Goal: Contribute content

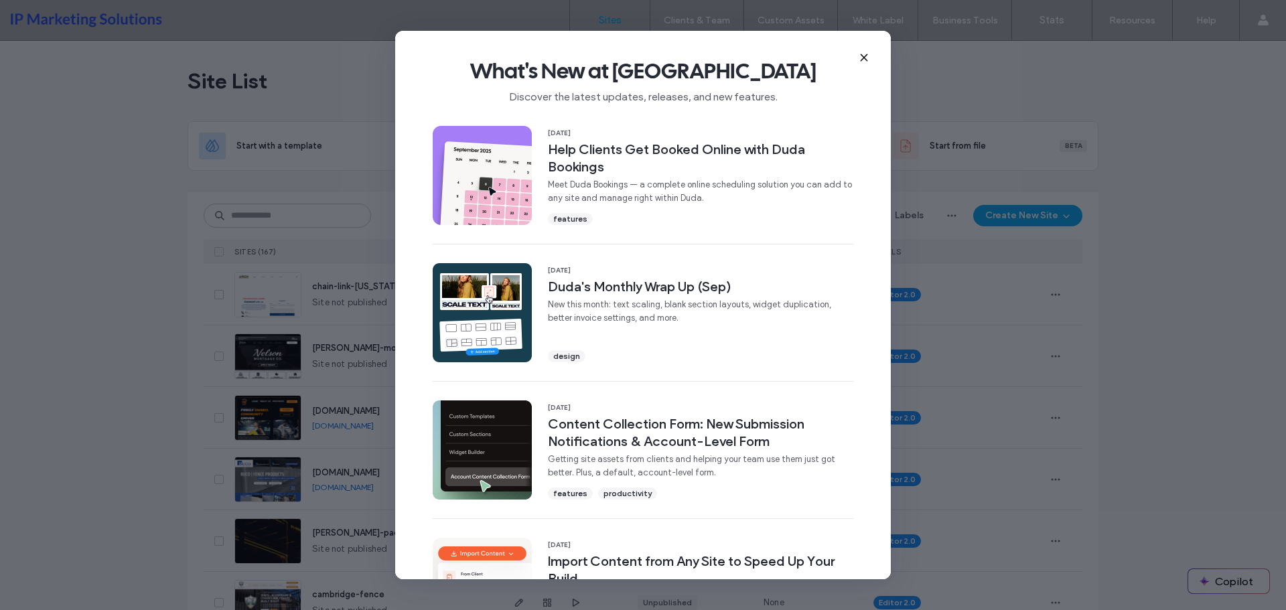
click at [865, 58] on icon at bounding box center [864, 57] width 11 height 11
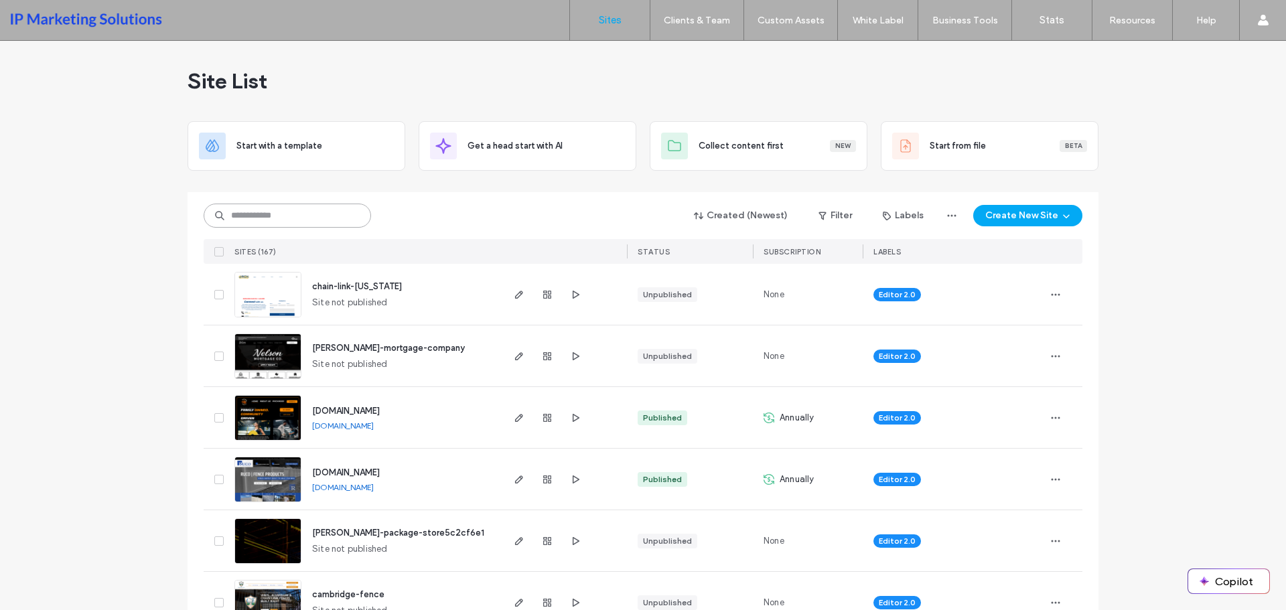
click at [250, 218] on input at bounding box center [287, 216] width 167 height 24
type input "****"
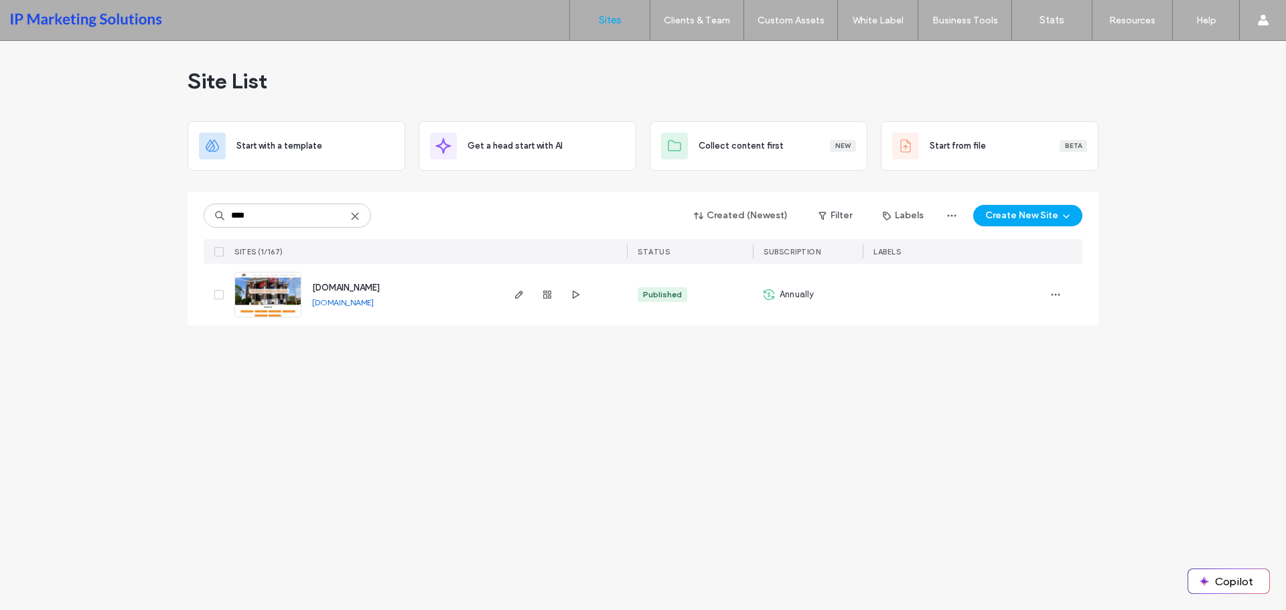
click at [275, 296] on img at bounding box center [268, 318] width 66 height 91
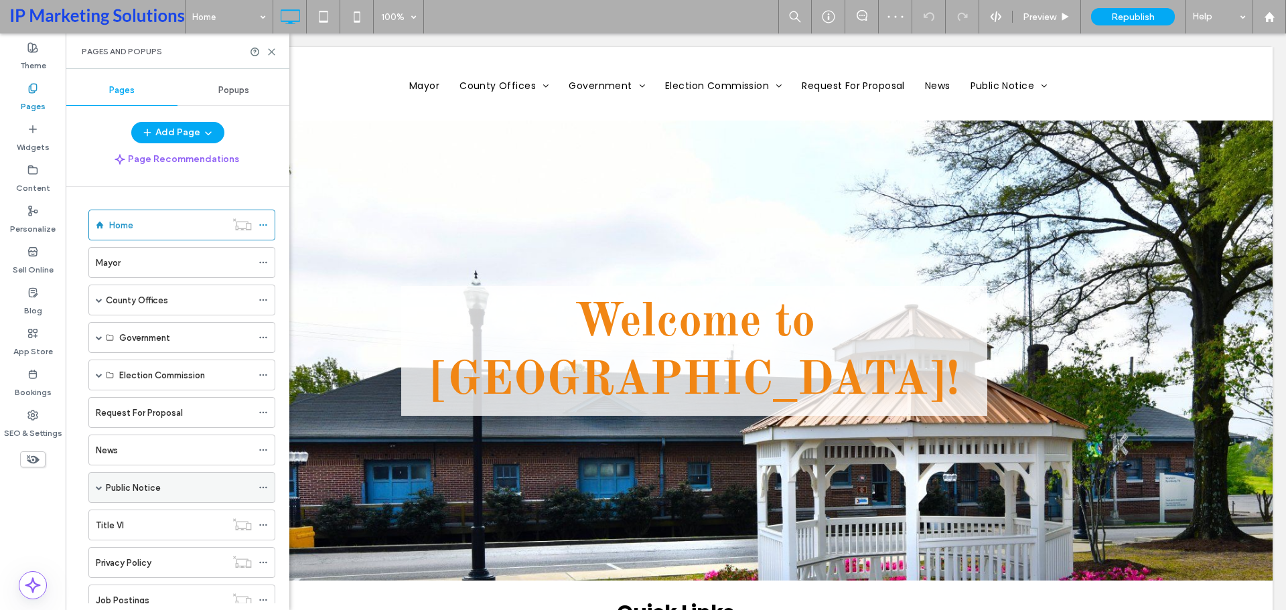
click at [125, 484] on label "Public Notice" at bounding box center [133, 487] width 55 height 23
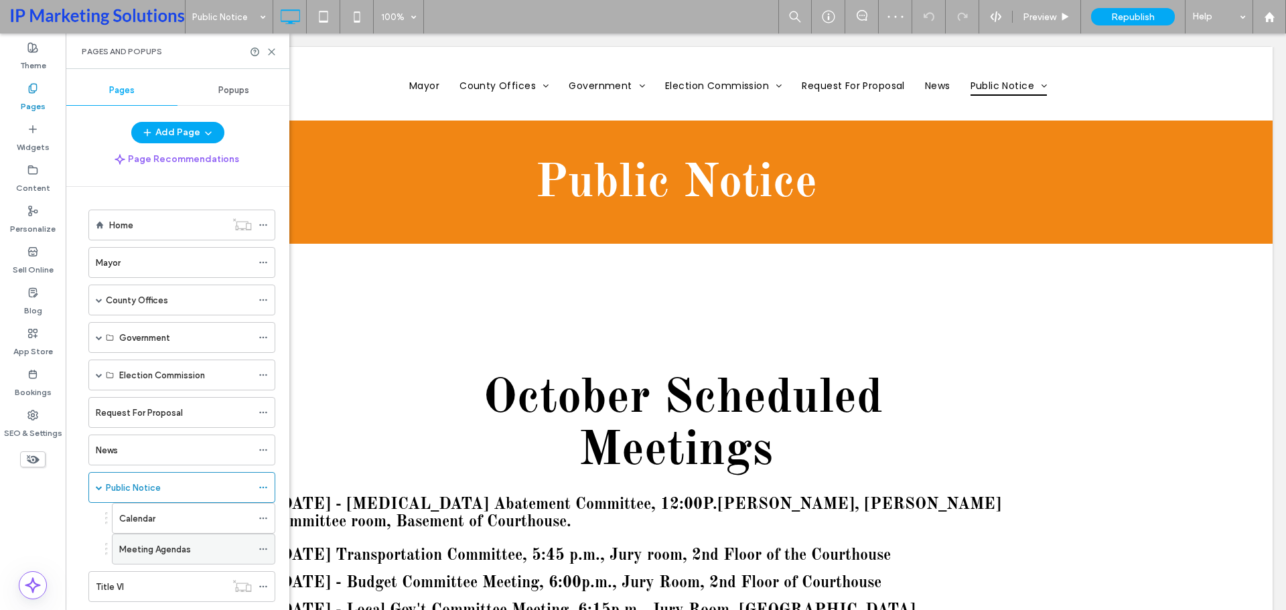
click at [158, 546] on label "Meeting Agendas" at bounding box center [155, 549] width 72 height 23
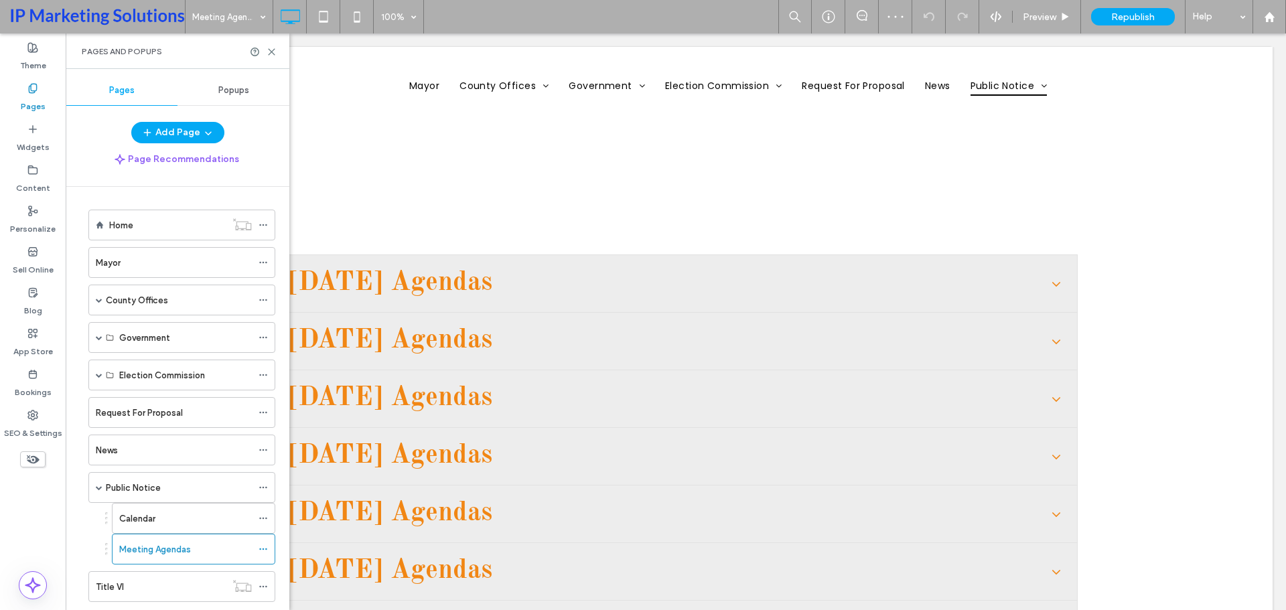
click at [270, 46] on div "Pages and Popups" at bounding box center [178, 50] width 224 height 35
drag, startPoint x: 271, startPoint y: 52, endPoint x: 207, endPoint y: 26, distance: 69.1
click at [271, 52] on use at bounding box center [272, 52] width 6 height 6
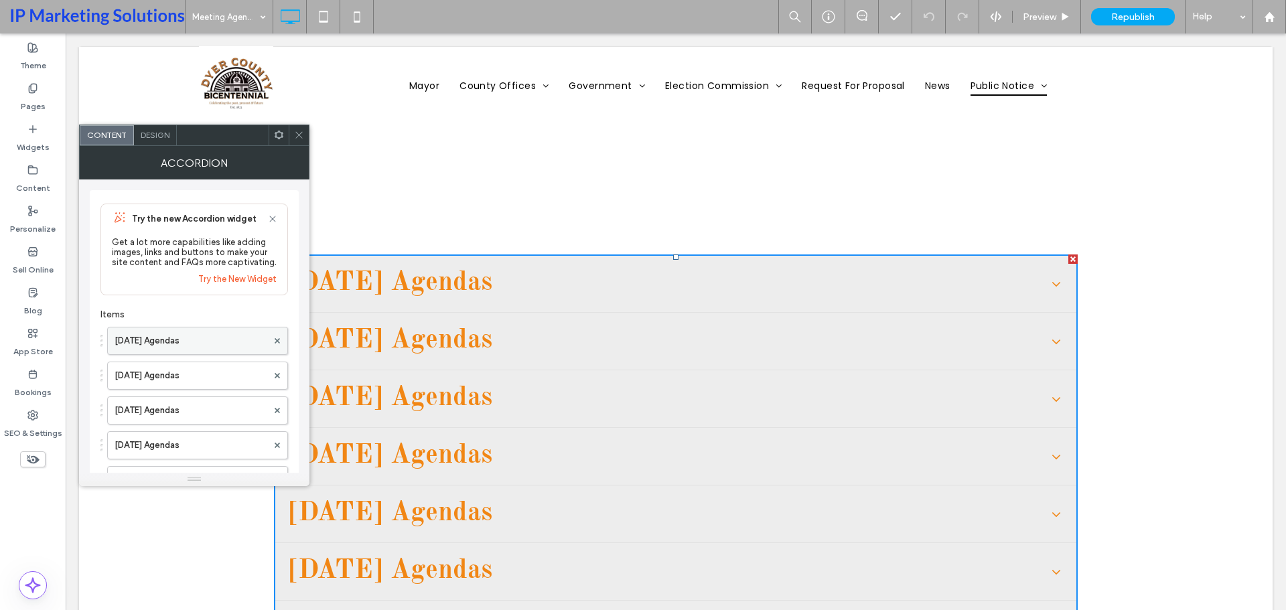
scroll to position [67, 0]
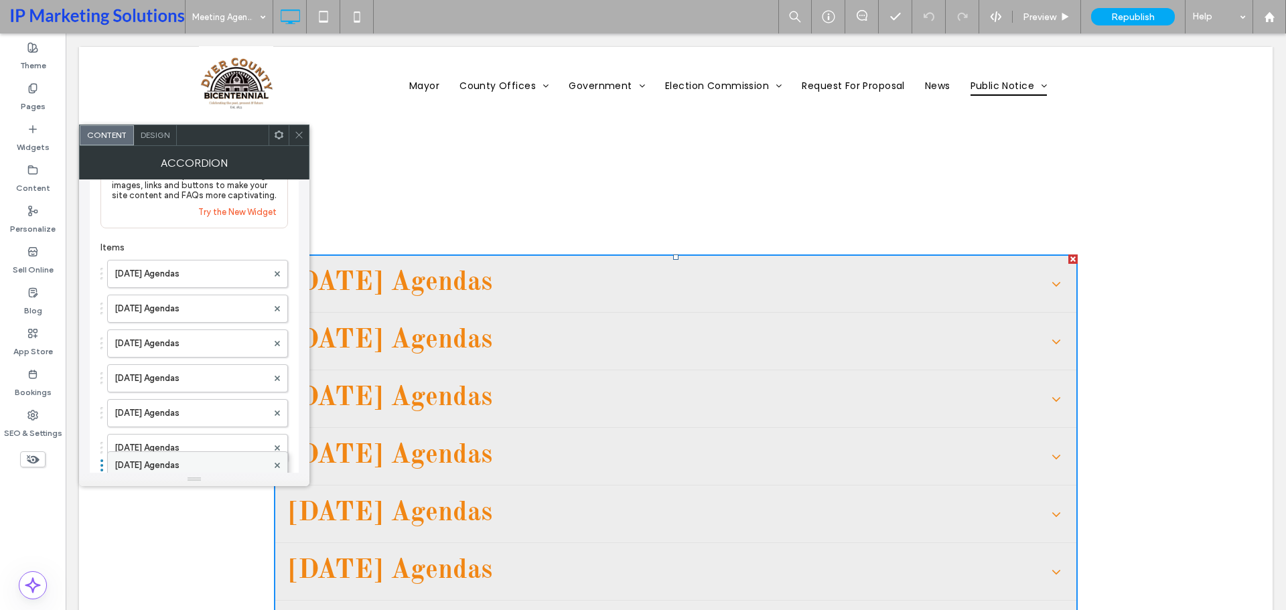
drag, startPoint x: 155, startPoint y: 377, endPoint x: 152, endPoint y: 457, distance: 80.4
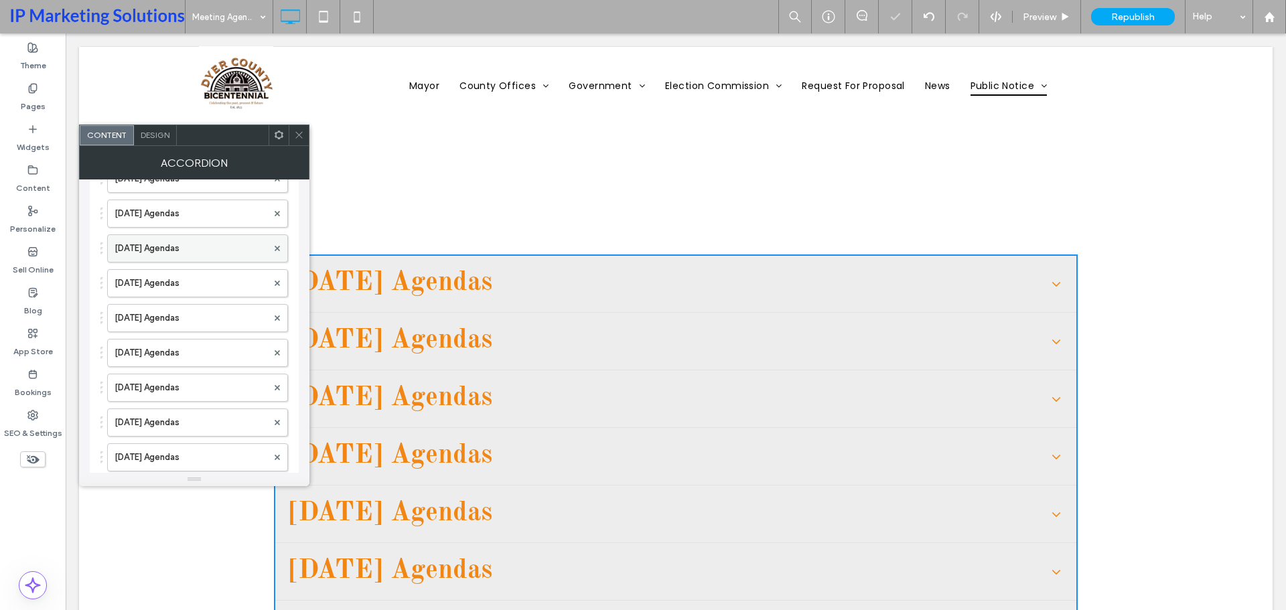
scroll to position [268, 0]
drag, startPoint x: 166, startPoint y: 280, endPoint x: 173, endPoint y: 445, distance: 164.9
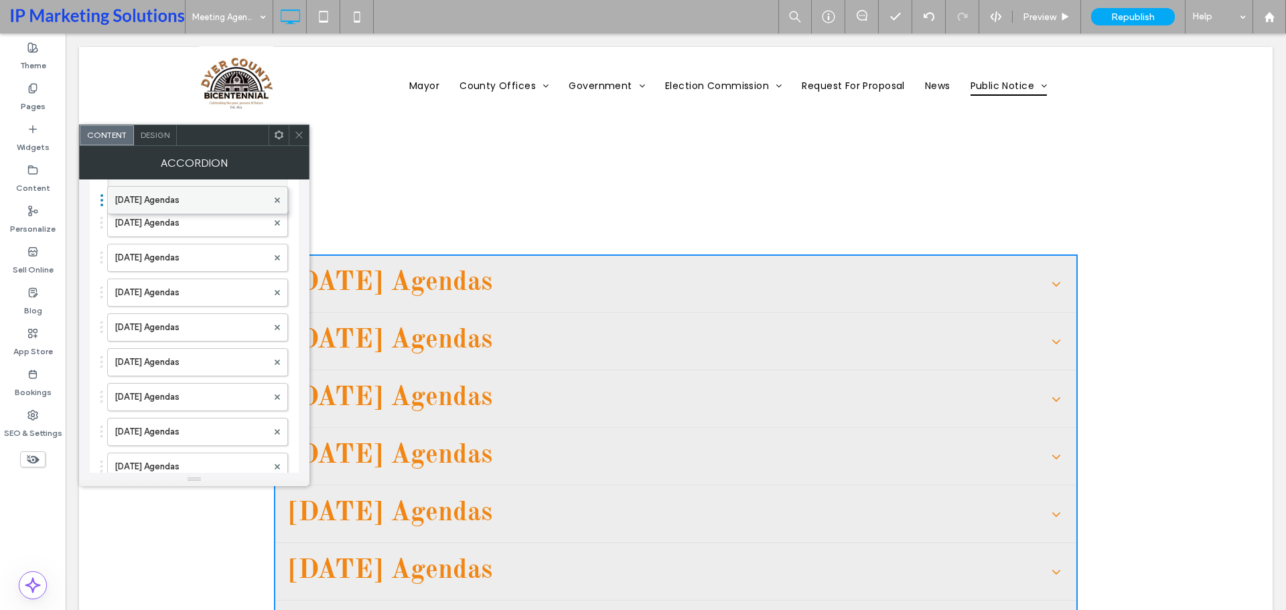
scroll to position [501, 0]
drag, startPoint x: 149, startPoint y: 194, endPoint x: 153, endPoint y: 319, distance: 125.3
drag, startPoint x: 157, startPoint y: 393, endPoint x: 149, endPoint y: 358, distance: 36.4
drag, startPoint x: 152, startPoint y: 439, endPoint x: 143, endPoint y: 385, distance: 54.3
drag, startPoint x: 158, startPoint y: 462, endPoint x: 155, endPoint y: 417, distance: 45.0
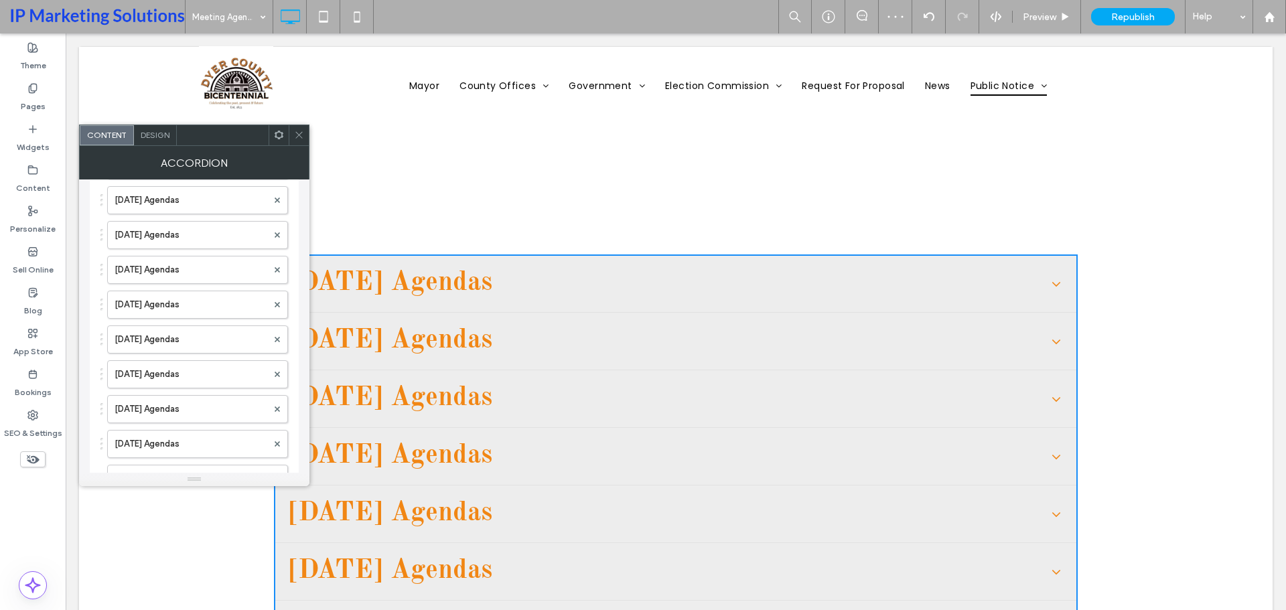
scroll to position [702, 0]
drag, startPoint x: 150, startPoint y: 335, endPoint x: 141, endPoint y: 292, distance: 43.7
drag, startPoint x: 141, startPoint y: 297, endPoint x: 144, endPoint y: 250, distance: 47.0
drag, startPoint x: 188, startPoint y: 331, endPoint x: 189, endPoint y: 252, distance: 79.0
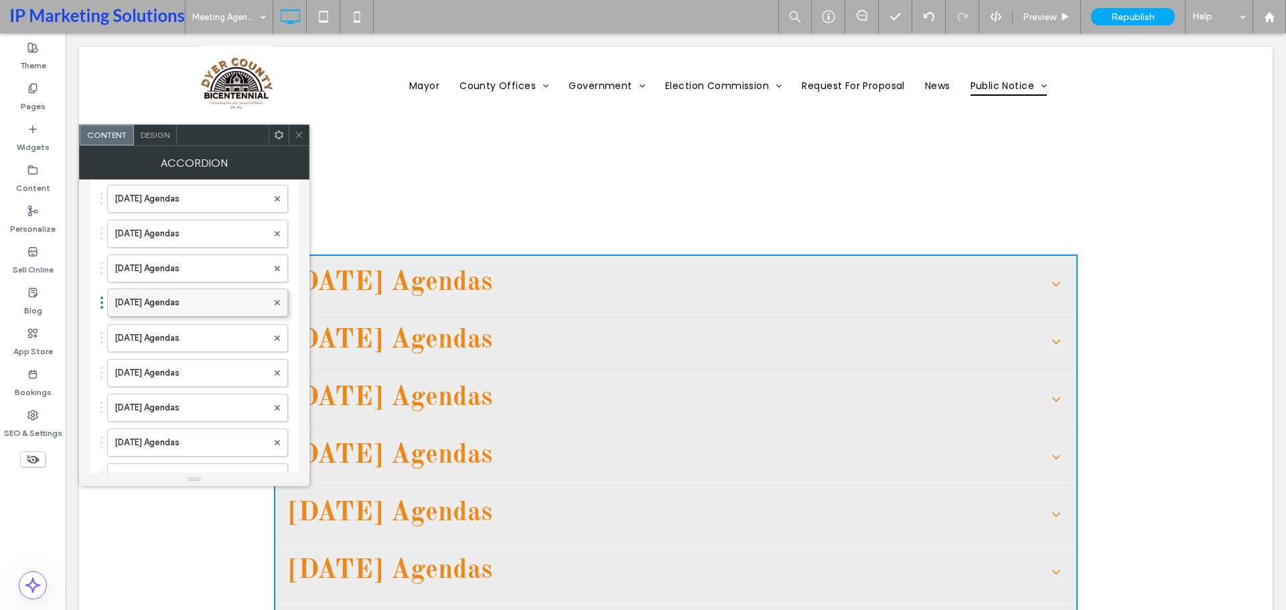
drag, startPoint x: 200, startPoint y: 375, endPoint x: 196, endPoint y: 298, distance: 77.1
drag, startPoint x: 195, startPoint y: 444, endPoint x: 189, endPoint y: 330, distance: 114.0
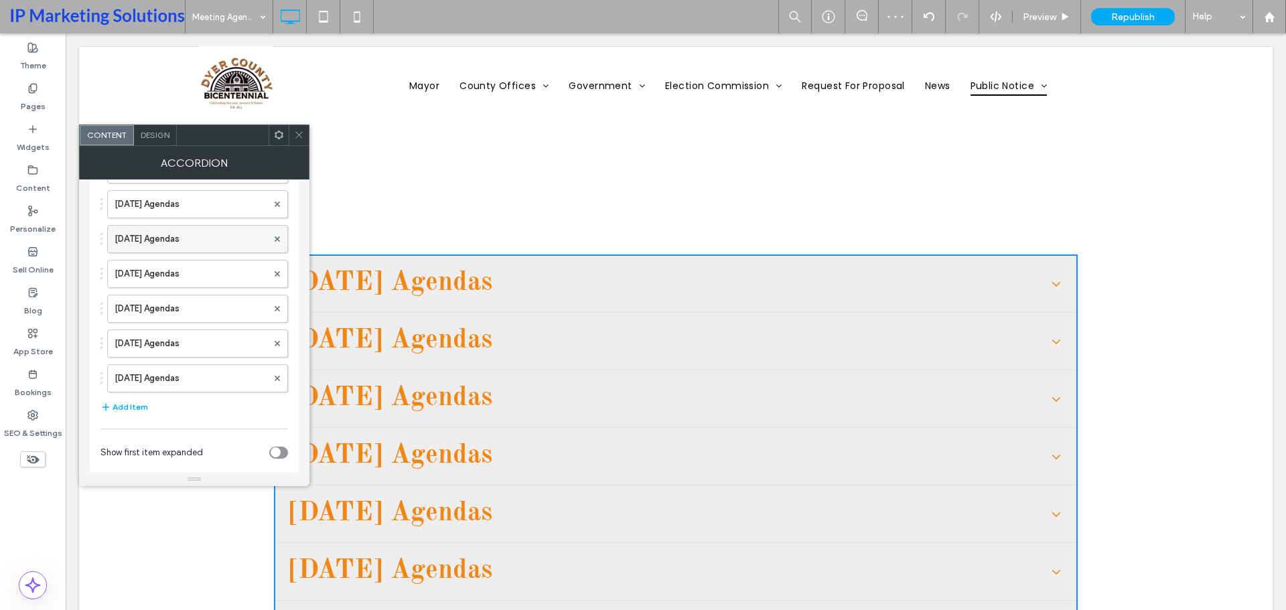
scroll to position [836, 0]
drag, startPoint x: 178, startPoint y: 410, endPoint x: 186, endPoint y: 299, distance: 111.4
drag, startPoint x: 183, startPoint y: 445, endPoint x: 168, endPoint y: 332, distance: 113.5
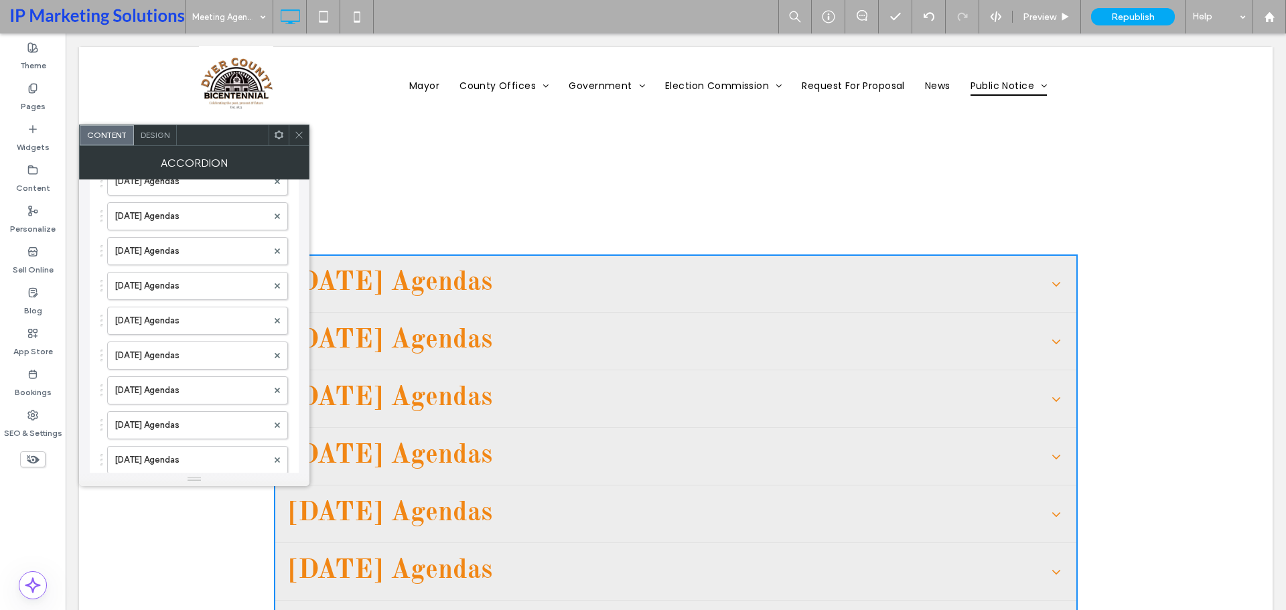
scroll to position [402, 0]
click at [300, 131] on icon at bounding box center [299, 135] width 10 height 10
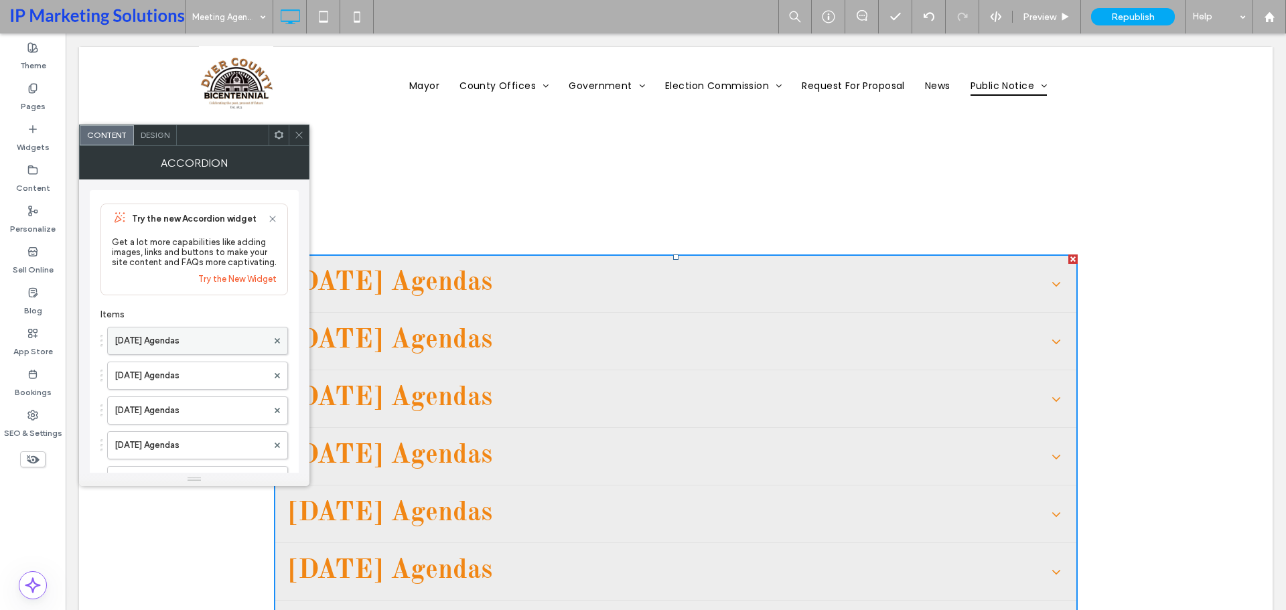
click at [226, 341] on label "[DATE] Agendas" at bounding box center [191, 341] width 153 height 27
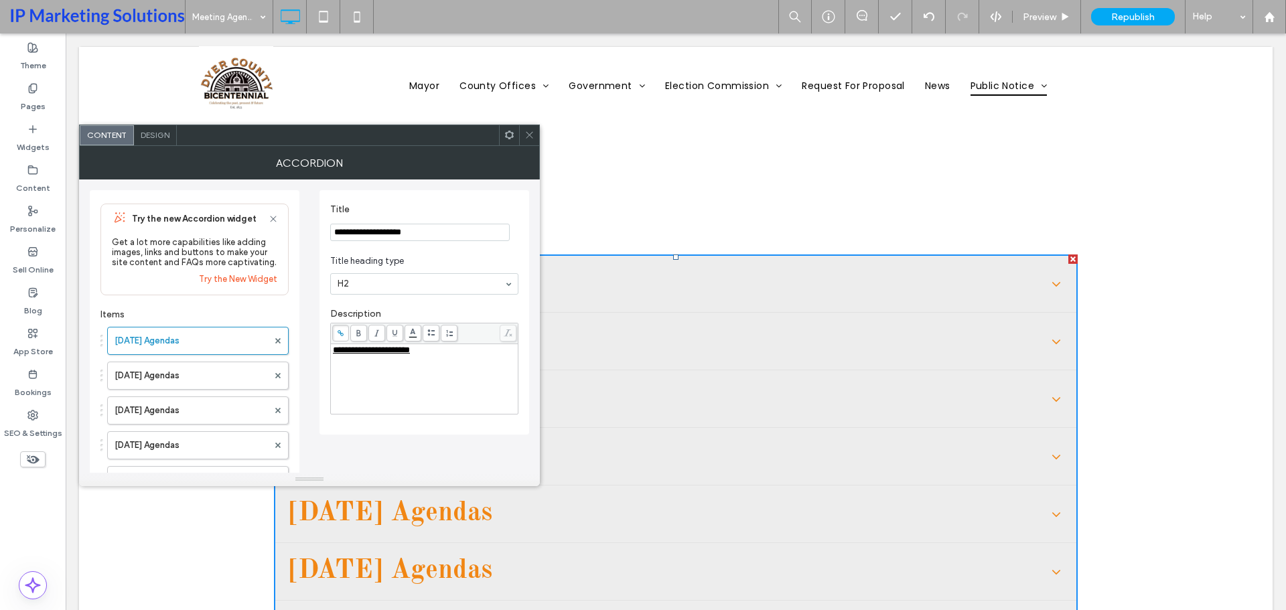
click at [461, 360] on div "**********" at bounding box center [425, 379] width 184 height 67
click at [452, 358] on div "**********" at bounding box center [425, 379] width 184 height 67
click at [386, 349] on span "**********" at bounding box center [363, 350] width 60 height 9
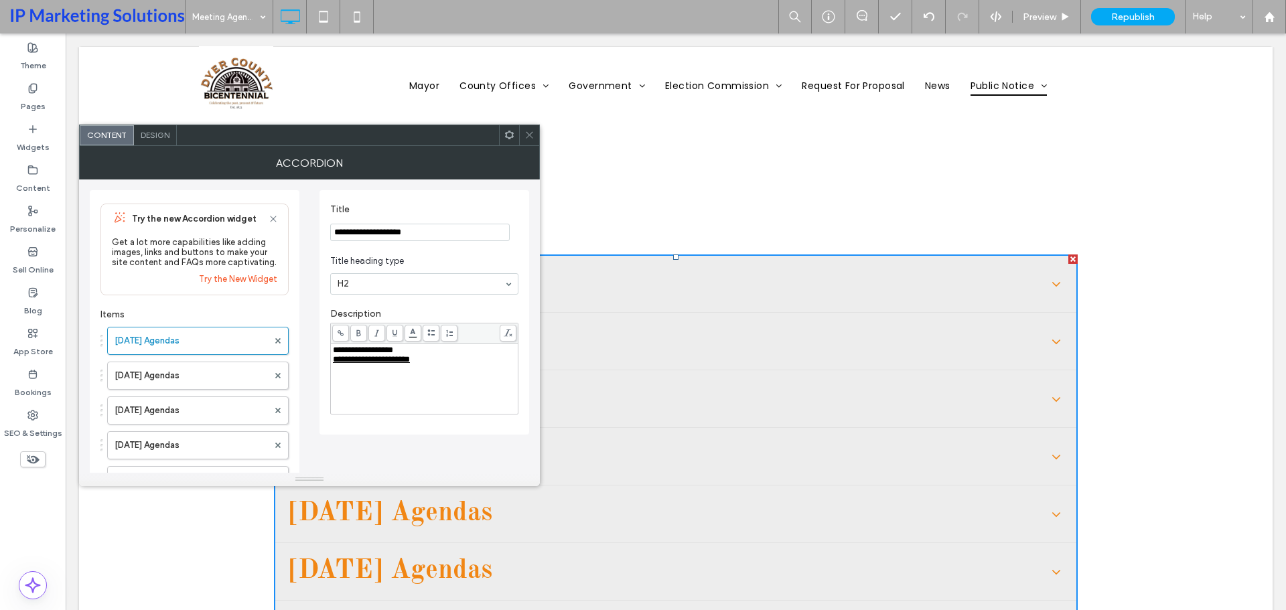
click at [344, 336] on span at bounding box center [340, 333] width 17 height 17
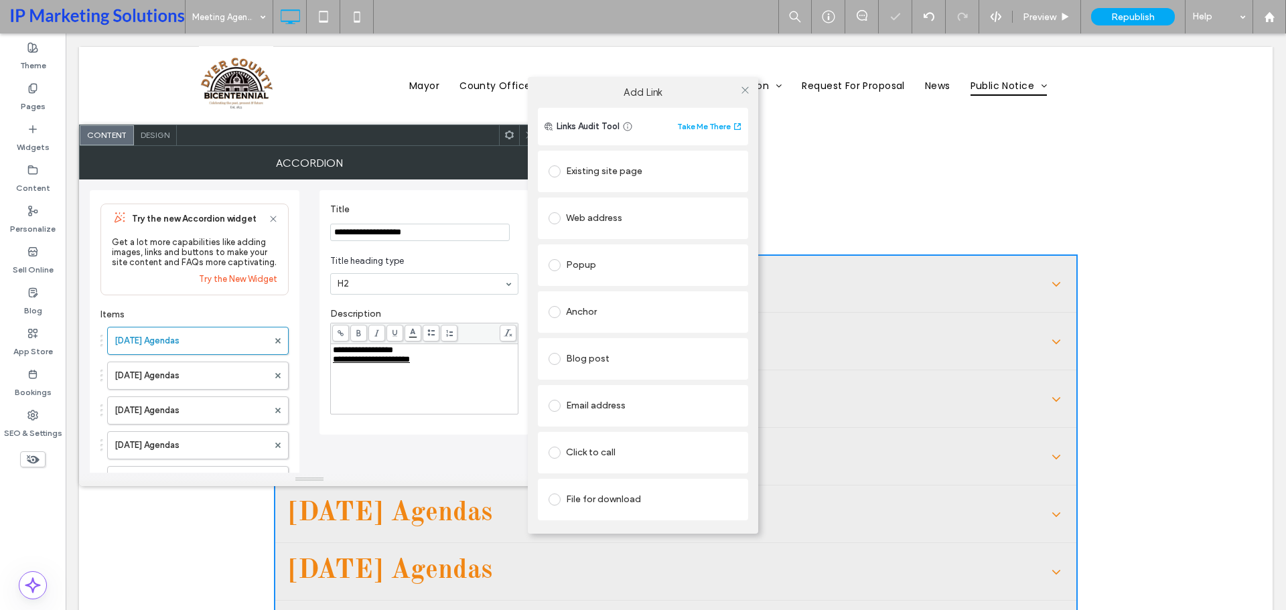
click at [609, 499] on div "File for download" at bounding box center [643, 499] width 189 height 21
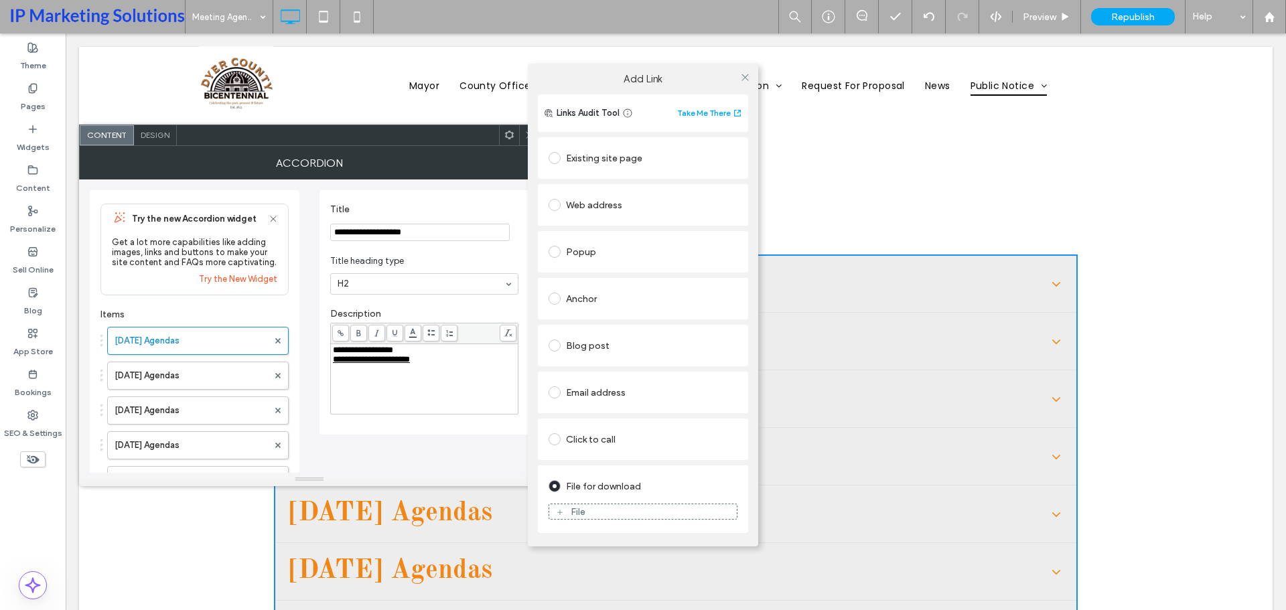
click at [660, 503] on div "File" at bounding box center [643, 511] width 189 height 29
click at [655, 508] on div "File" at bounding box center [643, 512] width 188 height 12
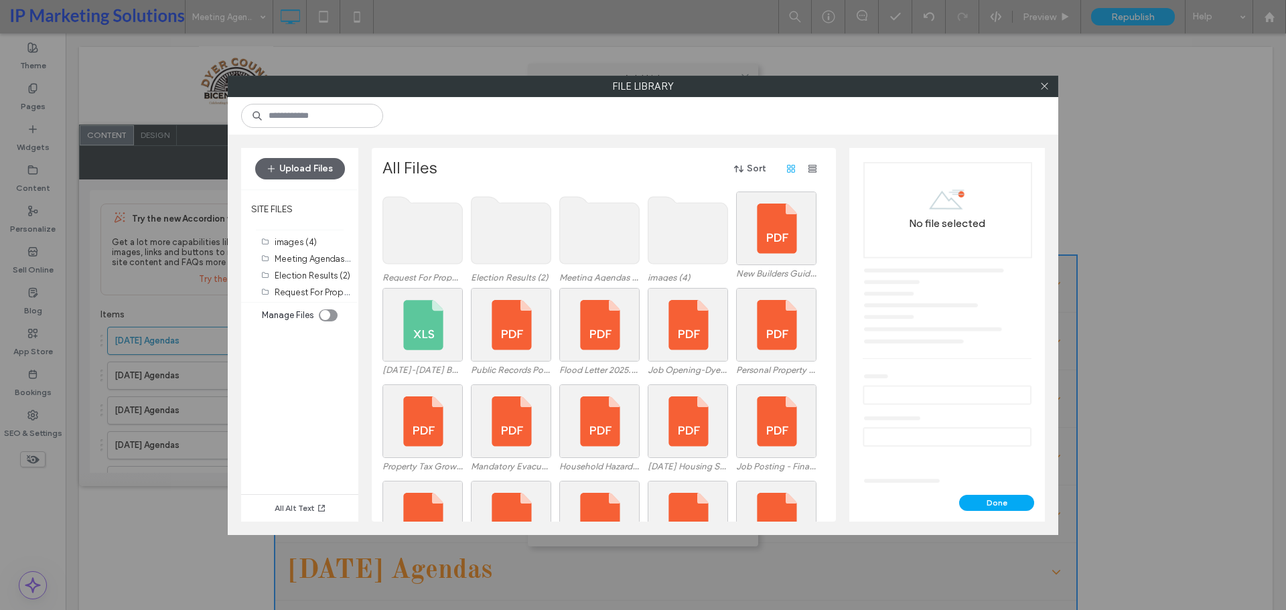
click at [585, 225] on use at bounding box center [600, 230] width 80 height 67
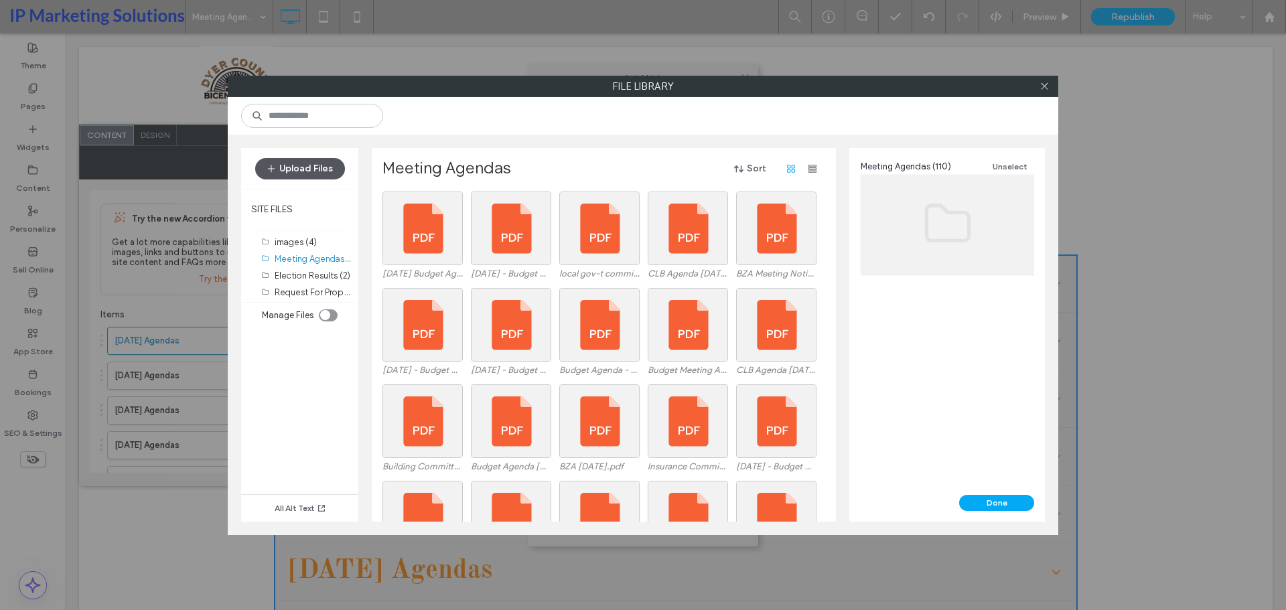
click at [292, 165] on button "Upload Files" at bounding box center [300, 168] width 90 height 21
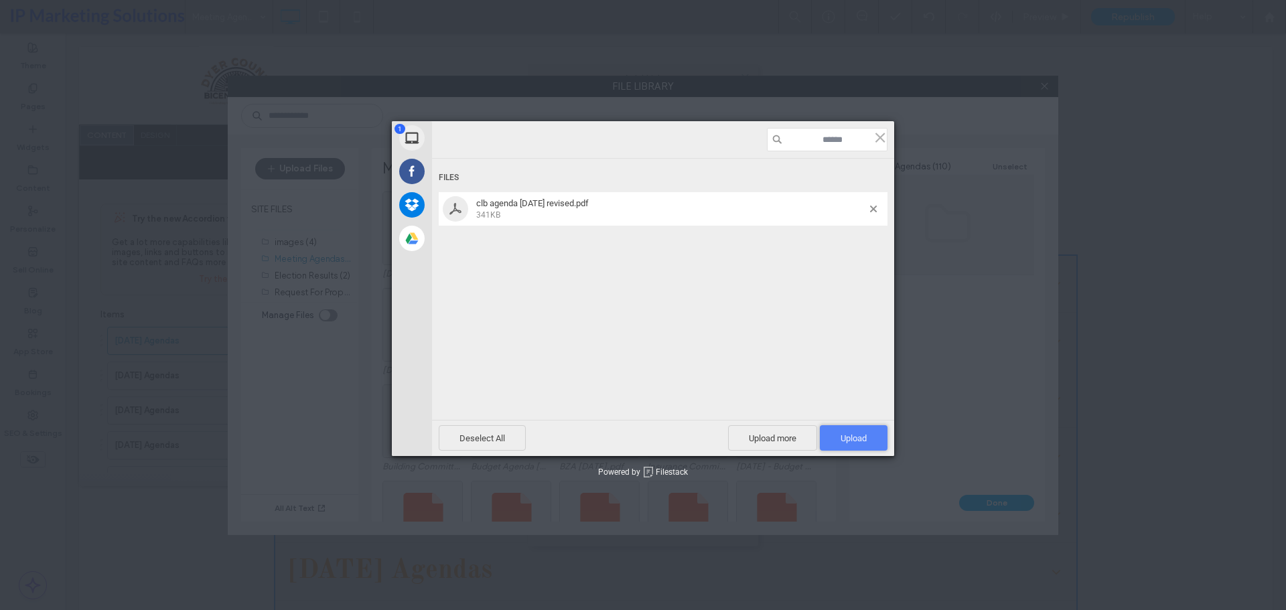
click at [850, 433] on span "Upload 1" at bounding box center [854, 438] width 26 height 10
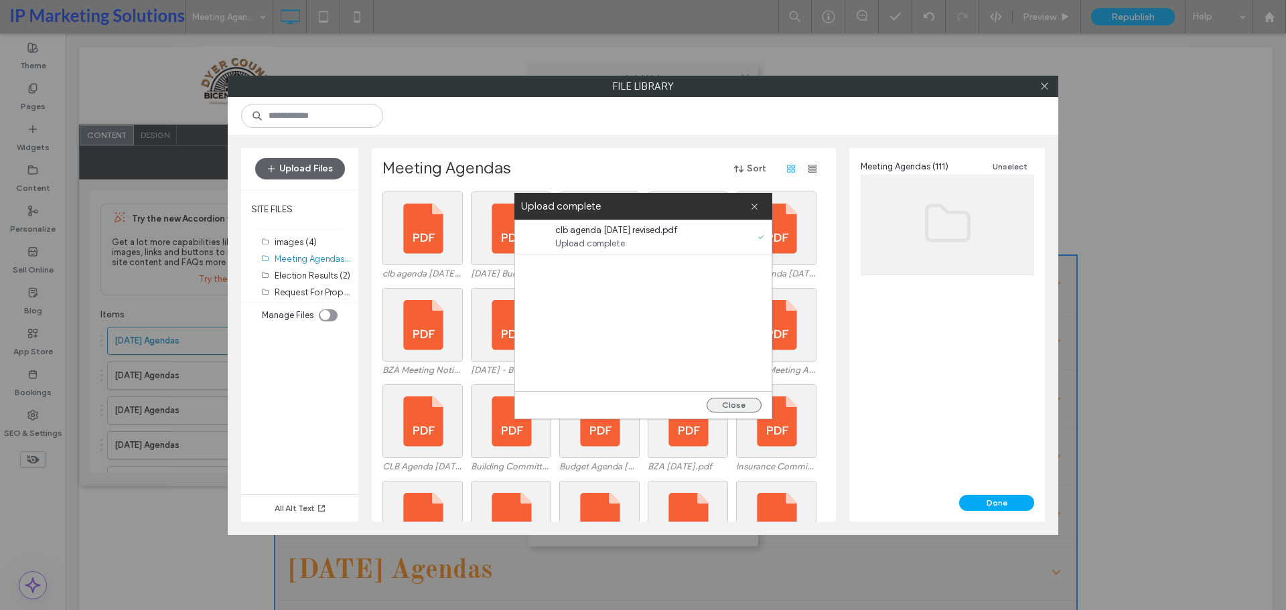
click at [740, 408] on button "Close" at bounding box center [734, 405] width 55 height 15
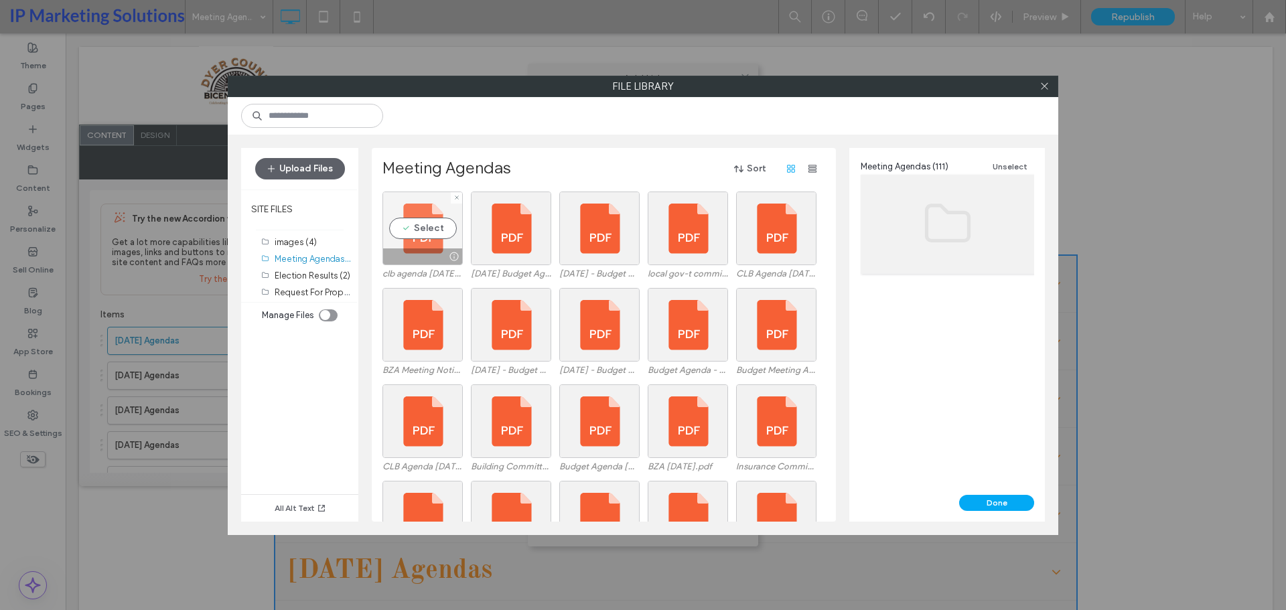
click at [433, 232] on div "Select" at bounding box center [422, 229] width 80 height 74
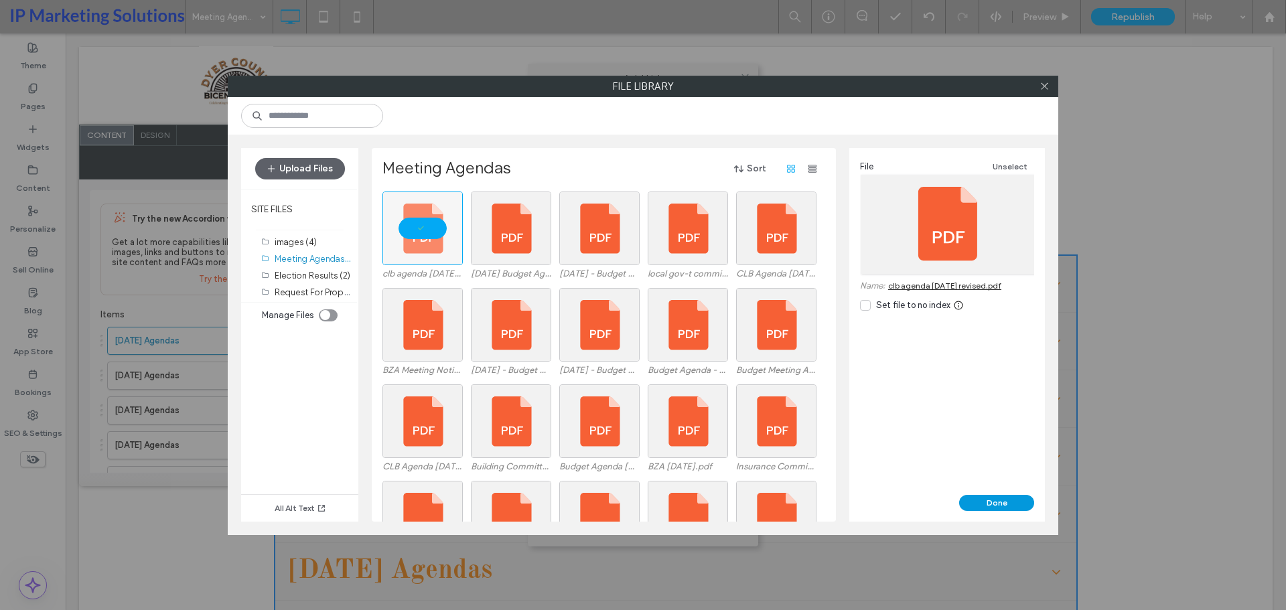
click at [1010, 495] on button "Done" at bounding box center [996, 503] width 75 height 16
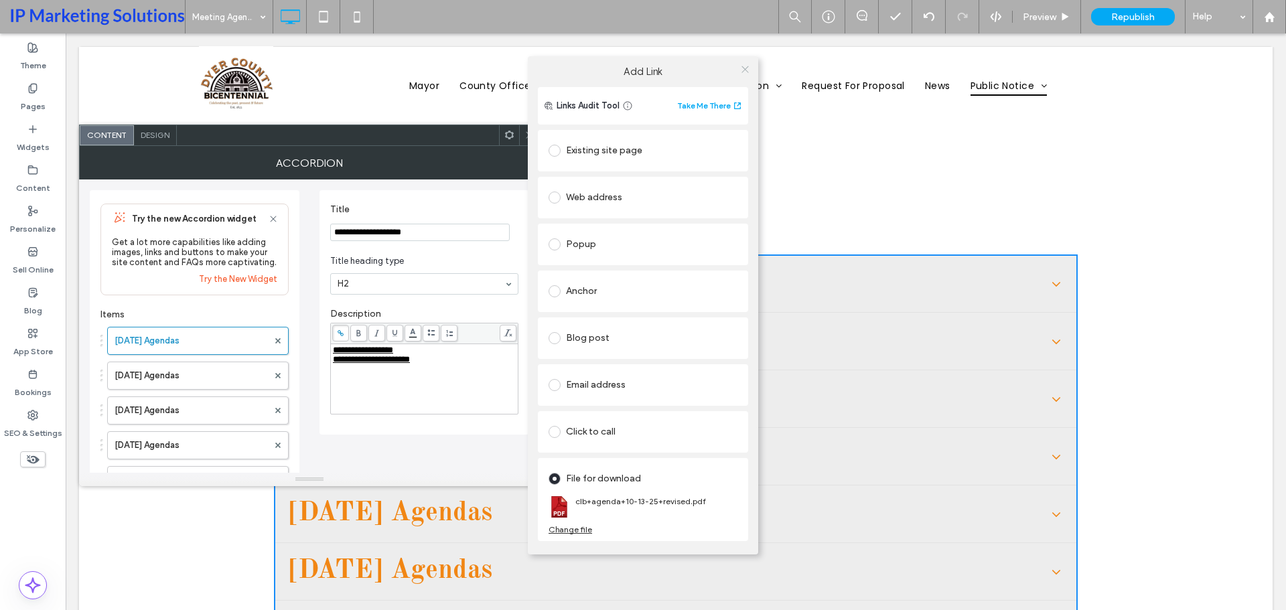
click at [743, 64] on icon at bounding box center [745, 69] width 10 height 10
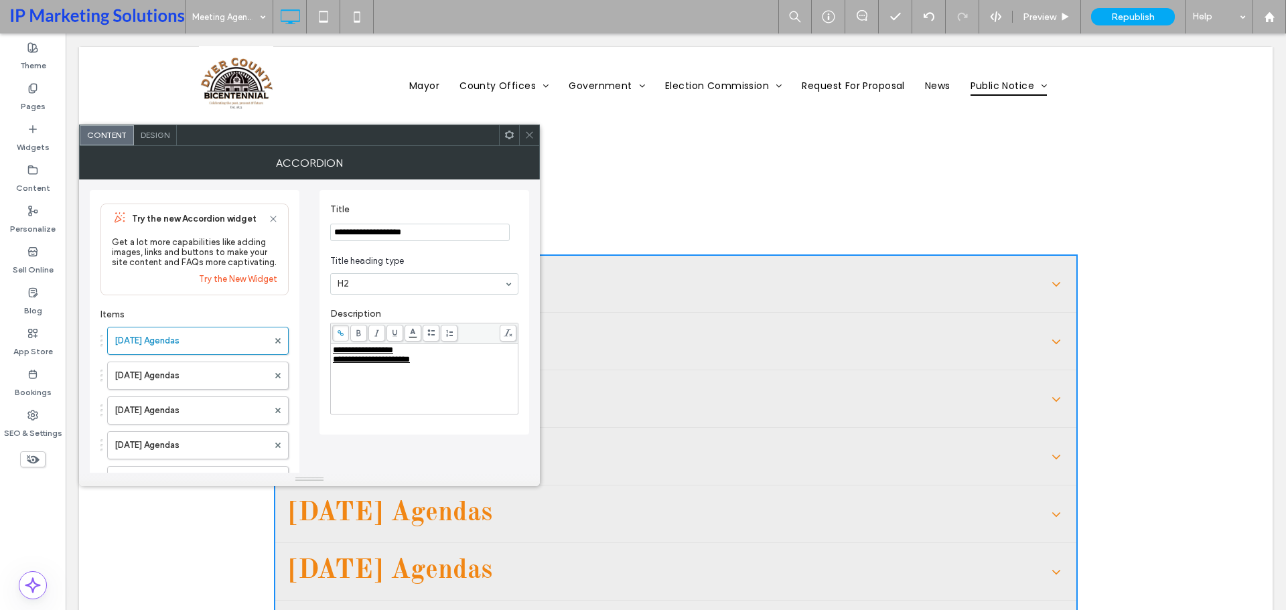
click at [530, 129] on span at bounding box center [529, 135] width 10 height 20
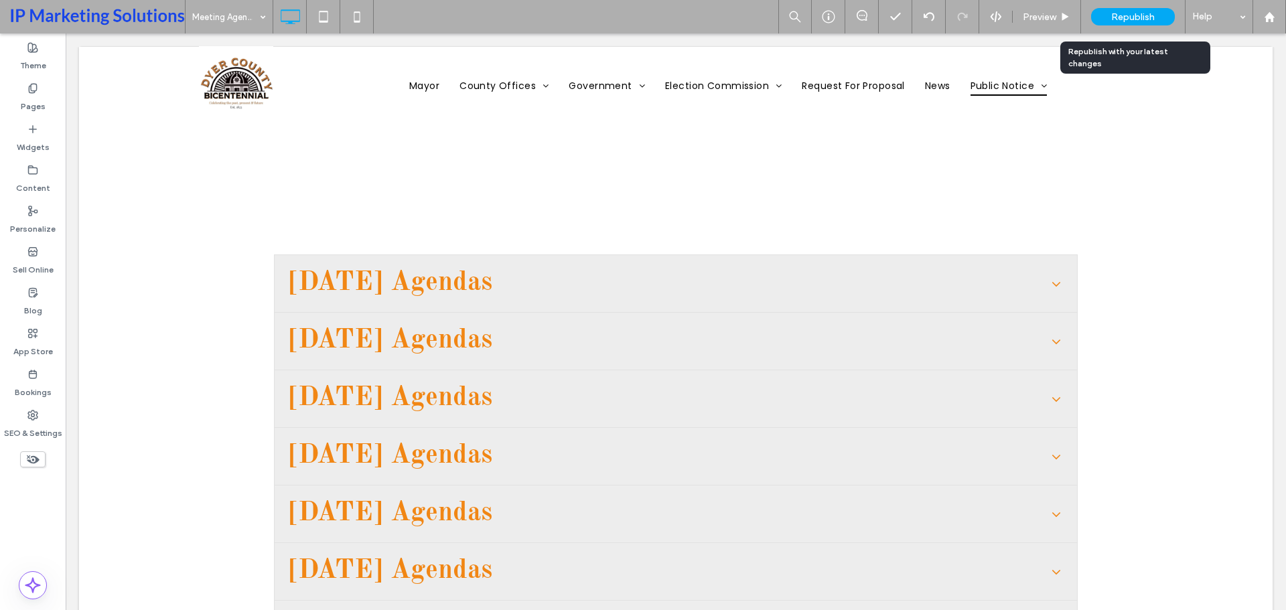
drag, startPoint x: 1135, startPoint y: 22, endPoint x: 1143, endPoint y: 21, distance: 8.1
click at [1135, 22] on span "Republish" at bounding box center [1133, 16] width 44 height 11
